Goal: Information Seeking & Learning: Understand process/instructions

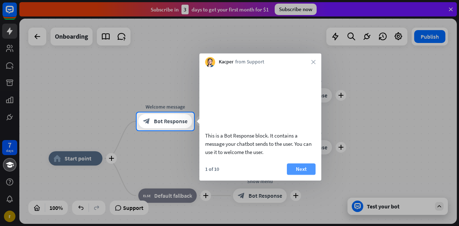
click at [297, 173] on button "Next" at bounding box center [301, 169] width 29 height 11
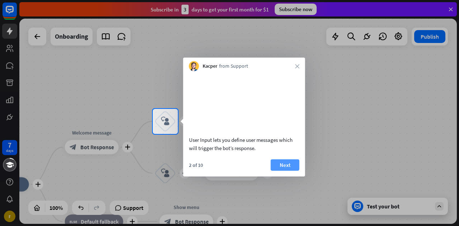
click at [286, 171] on button "Next" at bounding box center [285, 164] width 29 height 11
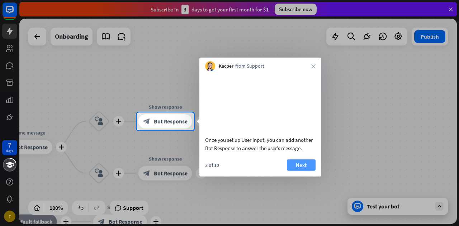
click at [299, 171] on button "Next" at bounding box center [301, 164] width 29 height 11
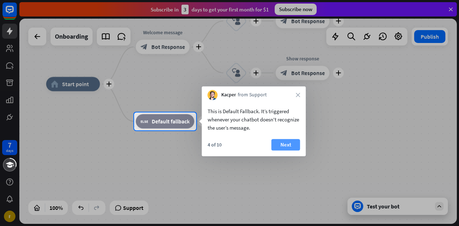
click at [293, 142] on button "Next" at bounding box center [286, 144] width 29 height 11
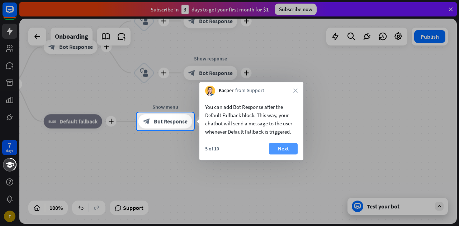
click at [285, 150] on button "Next" at bounding box center [283, 148] width 29 height 11
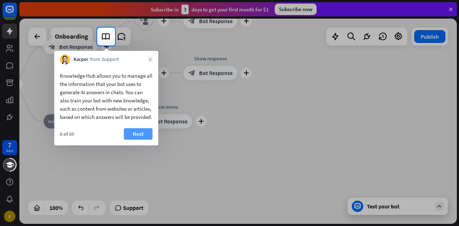
click at [134, 140] on button "Next" at bounding box center [138, 133] width 29 height 11
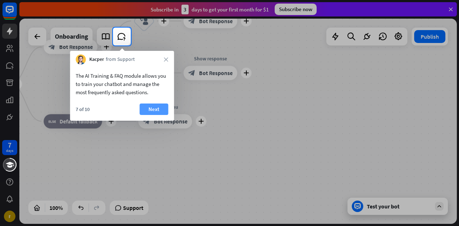
click at [156, 108] on button "Next" at bounding box center [154, 109] width 29 height 11
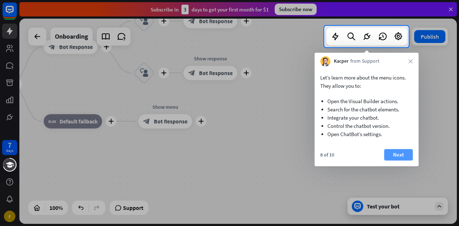
click at [398, 155] on button "Next" at bounding box center [398, 154] width 29 height 11
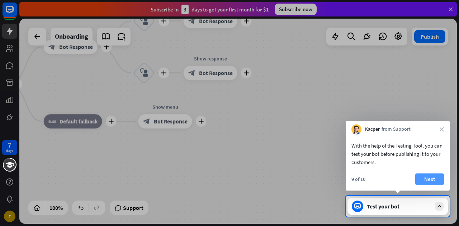
click at [428, 179] on button "Next" at bounding box center [429, 179] width 29 height 11
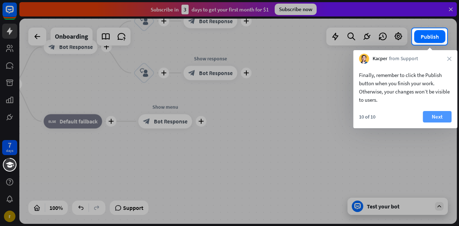
click at [437, 115] on button "Next" at bounding box center [437, 116] width 29 height 11
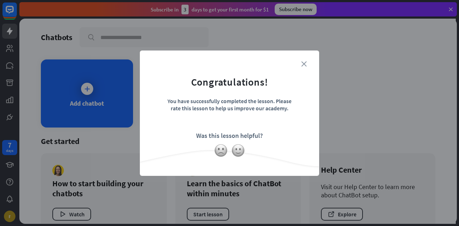
click at [305, 64] on icon "close" at bounding box center [303, 63] width 5 height 5
